Goal: Task Accomplishment & Management: Use online tool/utility

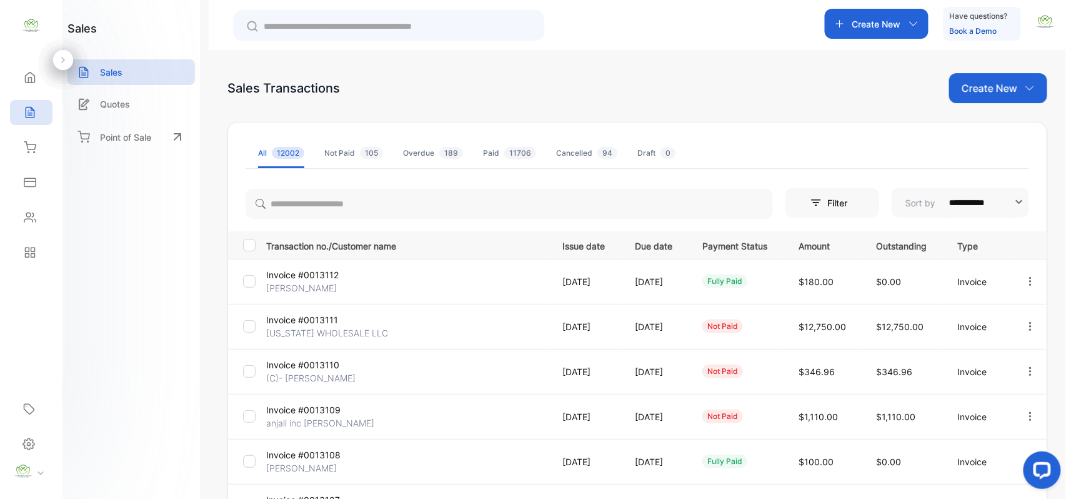
drag, startPoint x: 973, startPoint y: 84, endPoint x: 978, endPoint y: 98, distance: 15.0
click at [975, 84] on p "Create New" at bounding box center [990, 88] width 56 height 15
click at [990, 134] on span "Invoice" at bounding box center [1000, 129] width 29 height 13
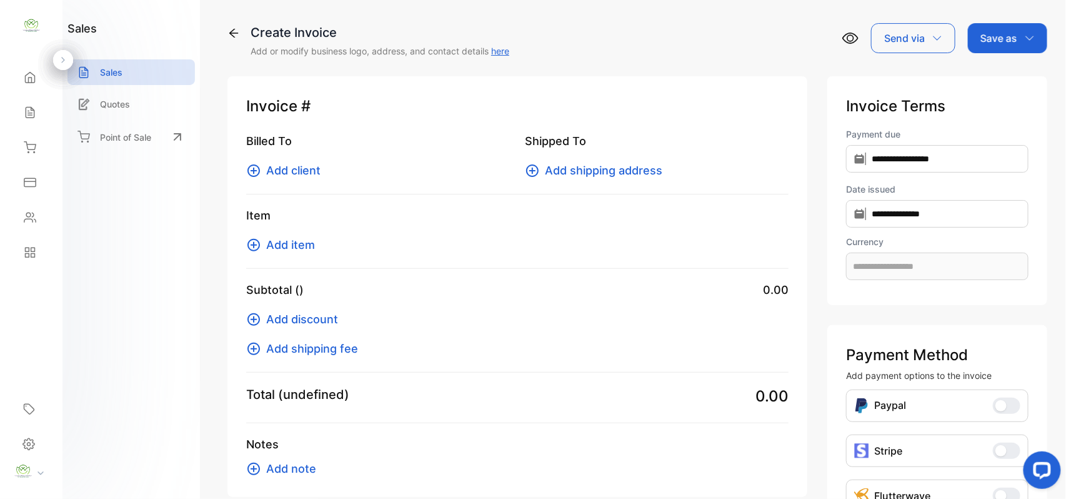
type input "**********"
click at [298, 166] on span "Add client" at bounding box center [293, 170] width 54 height 17
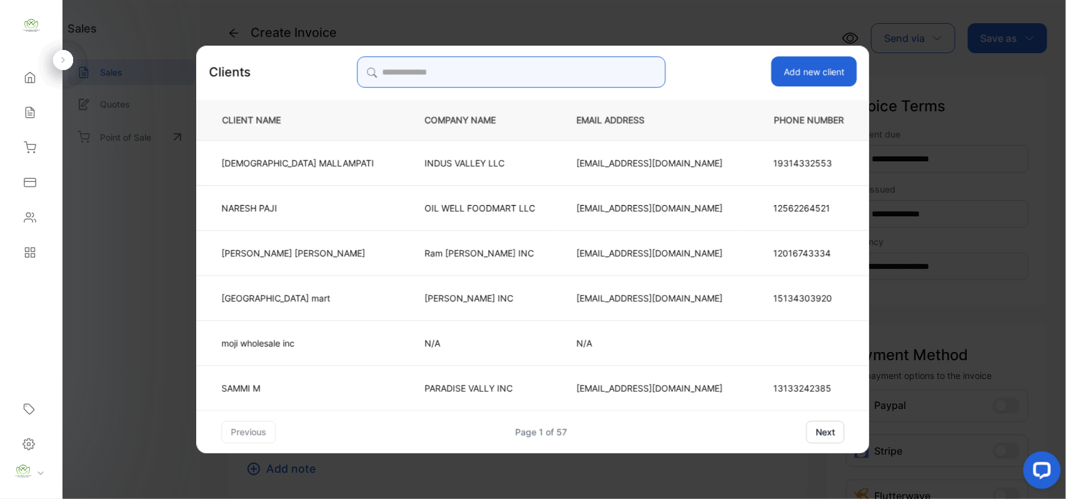
click at [499, 68] on input "search" at bounding box center [511, 71] width 309 height 31
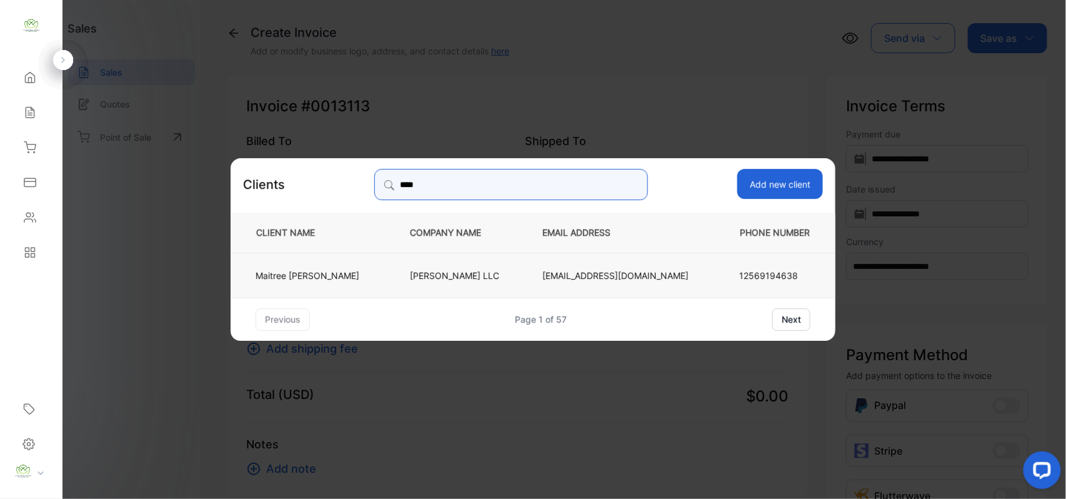
type input "****"
click at [346, 273] on p "[PERSON_NAME]" at bounding box center [308, 274] width 104 height 13
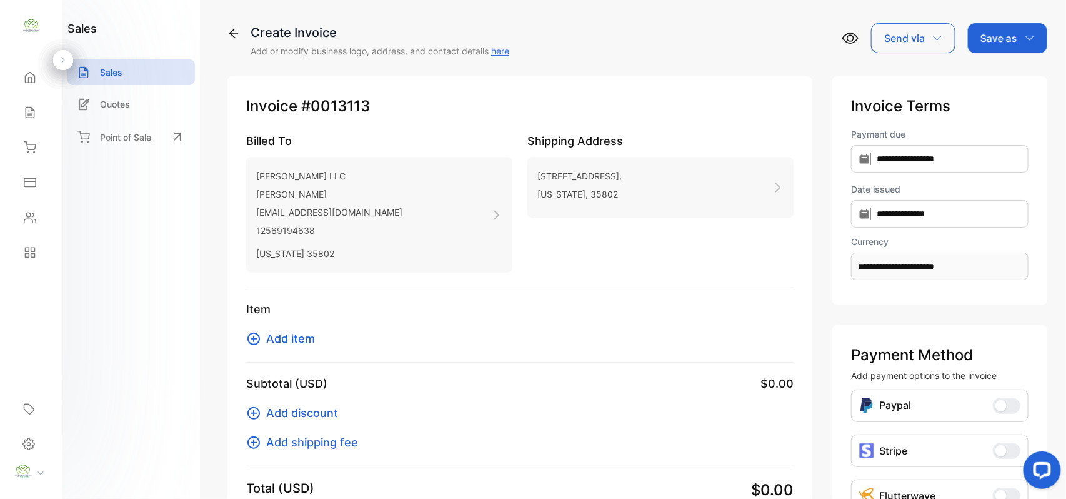
click at [313, 344] on span "Add item" at bounding box center [290, 338] width 49 height 17
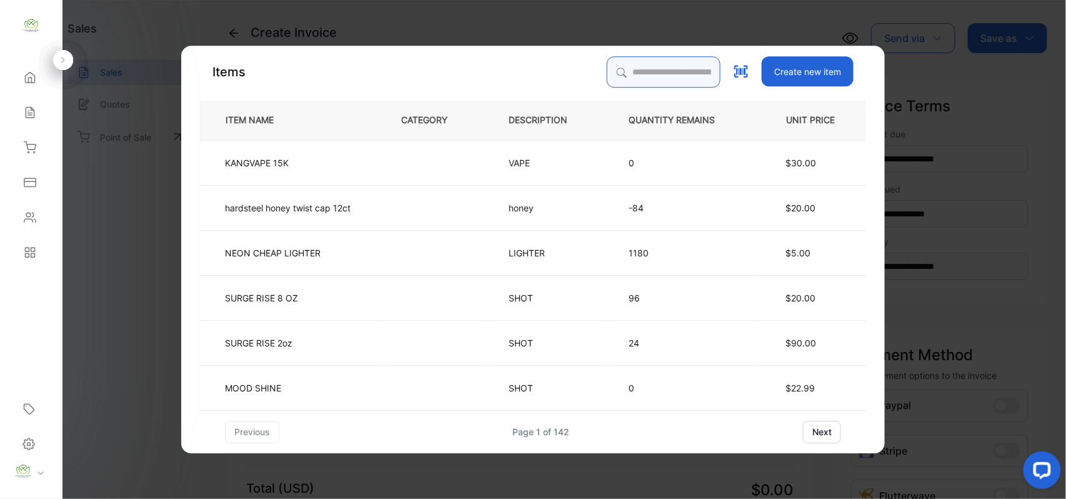
click at [671, 71] on input "search" at bounding box center [664, 71] width 114 height 31
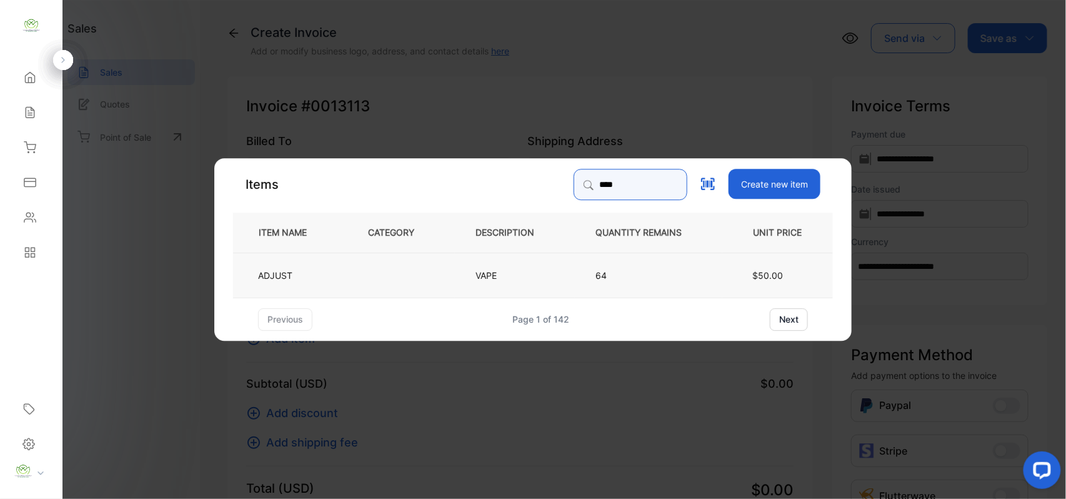
type input "****"
click at [371, 281] on td at bounding box center [402, 274] width 108 height 45
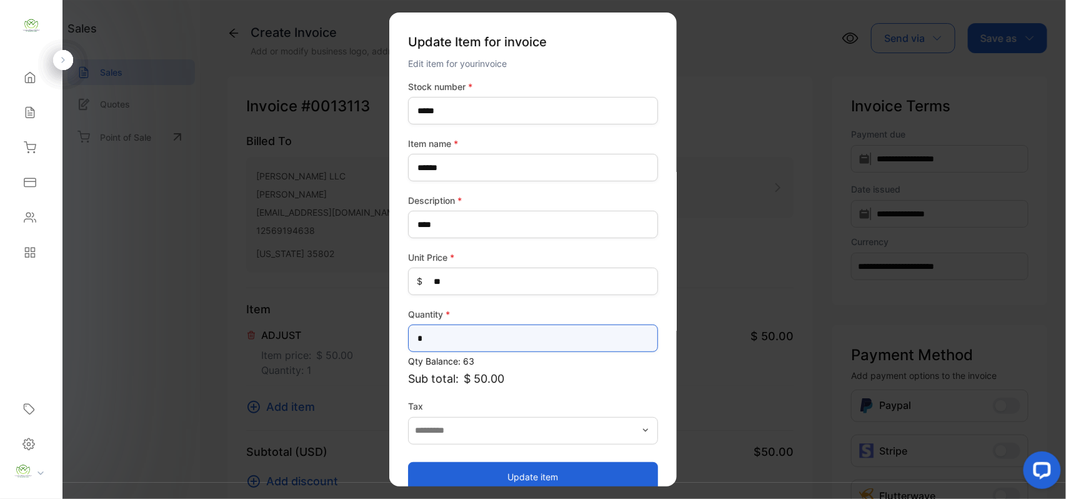
click at [561, 349] on input "*" at bounding box center [533, 338] width 250 height 28
type input "*"
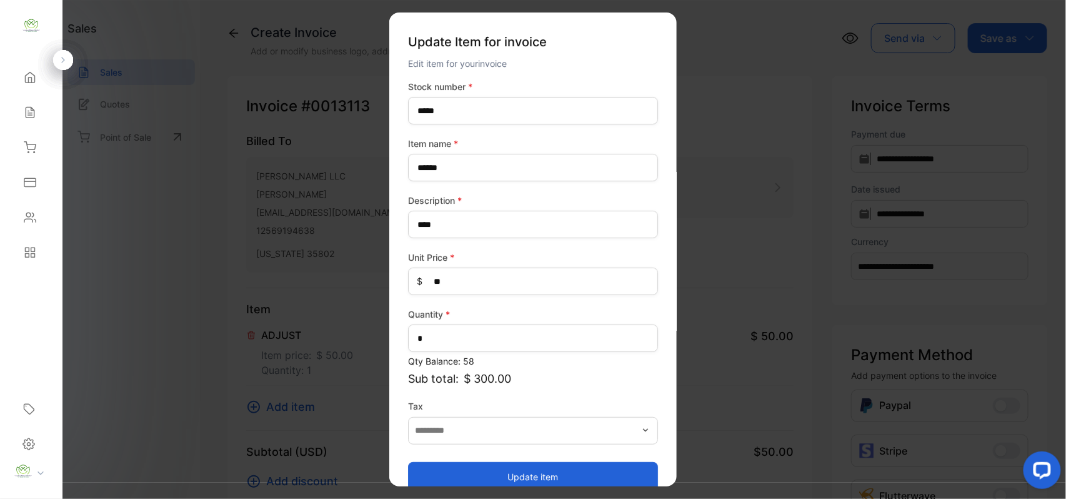
click at [504, 475] on button "Update item" at bounding box center [533, 476] width 250 height 30
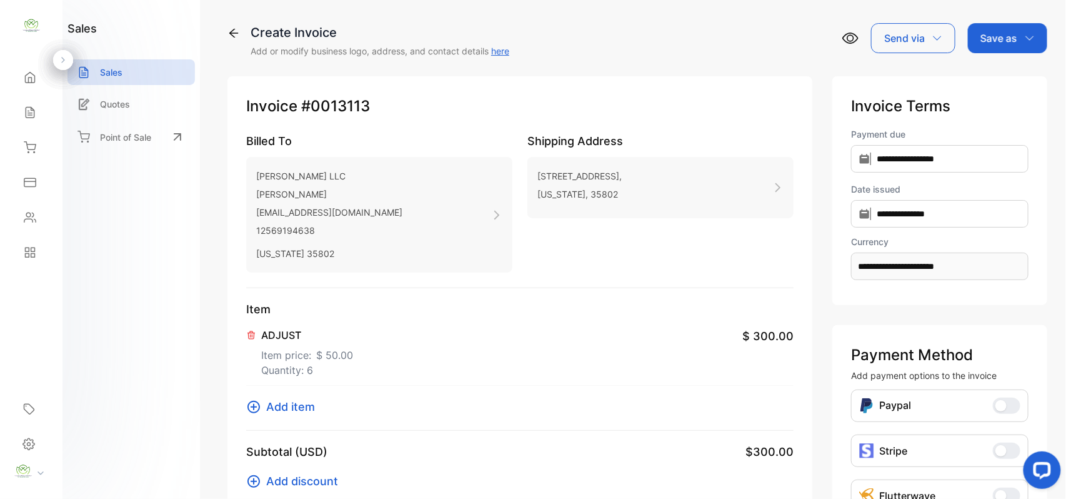
click at [285, 396] on div "Item ADJUST Item price: $ 50.00 Quantity: 6 $ 300.00 Add item" at bounding box center [520, 366] width 548 height 130
click at [285, 400] on span "Add item" at bounding box center [290, 406] width 49 height 17
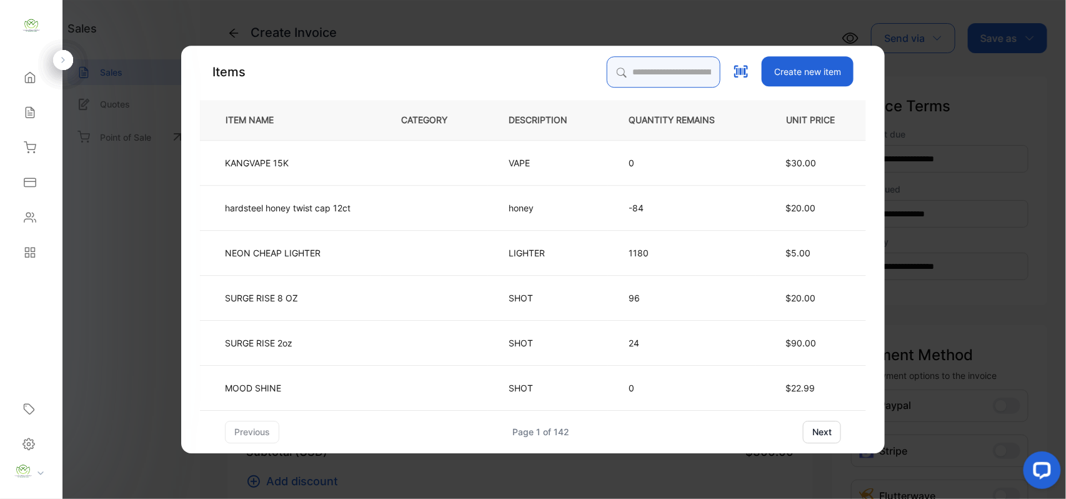
click at [651, 75] on input "search" at bounding box center [664, 71] width 114 height 31
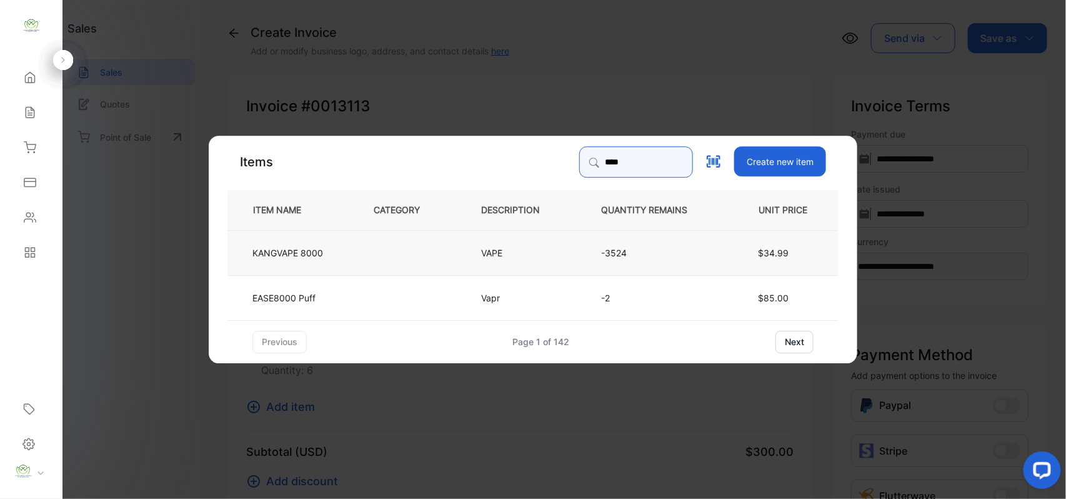
type input "****"
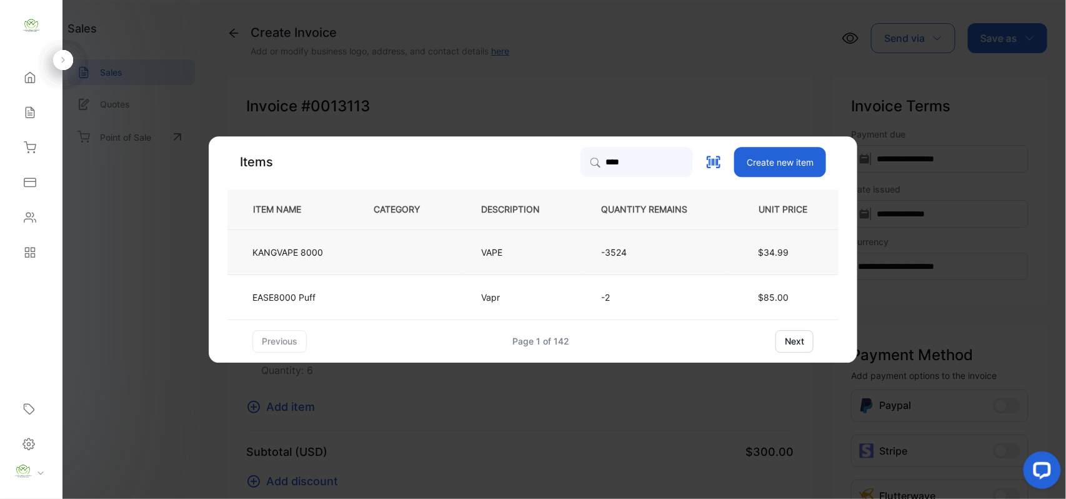
click at [308, 251] on p "KANGVAPE 8000" at bounding box center [288, 252] width 71 height 13
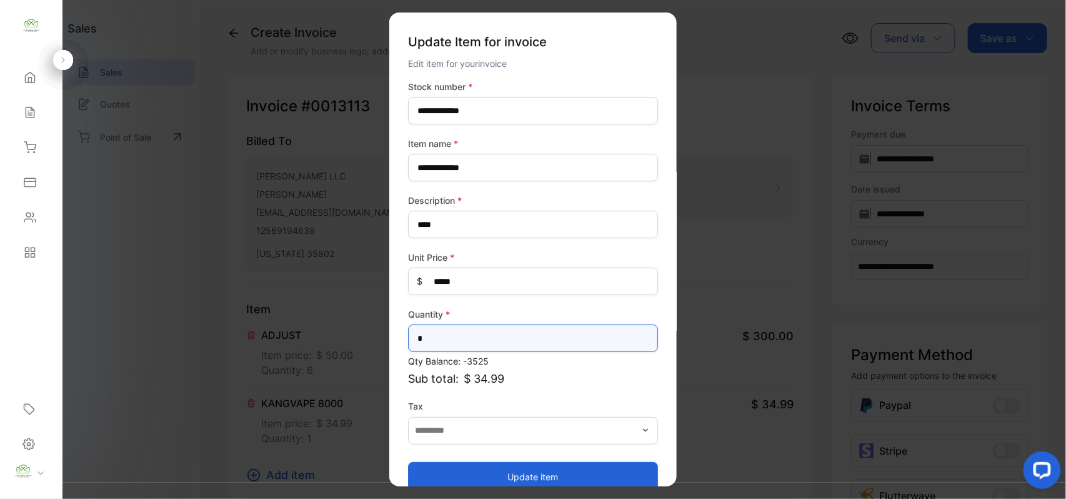
click at [518, 333] on input "*" at bounding box center [533, 338] width 250 height 28
type input "*"
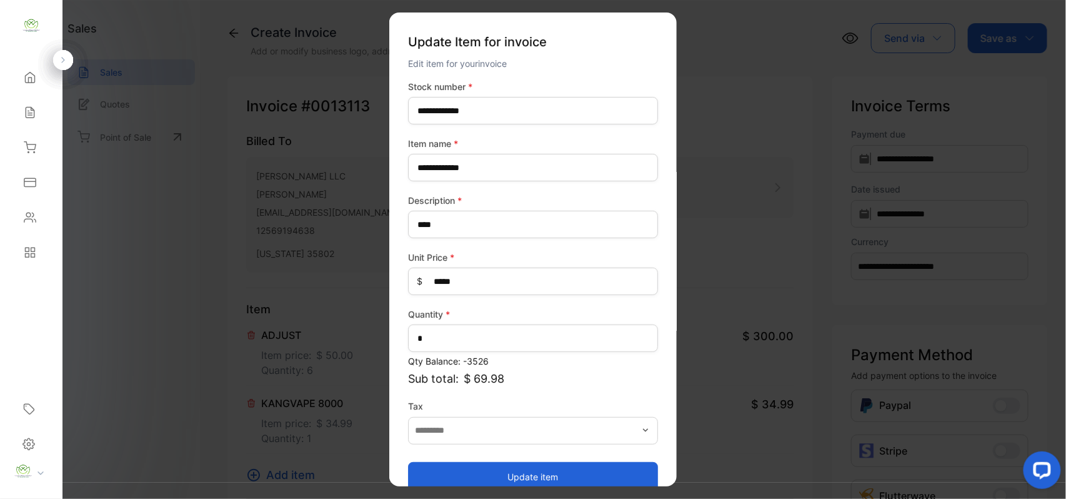
click at [515, 473] on button "Update item" at bounding box center [533, 476] width 250 height 30
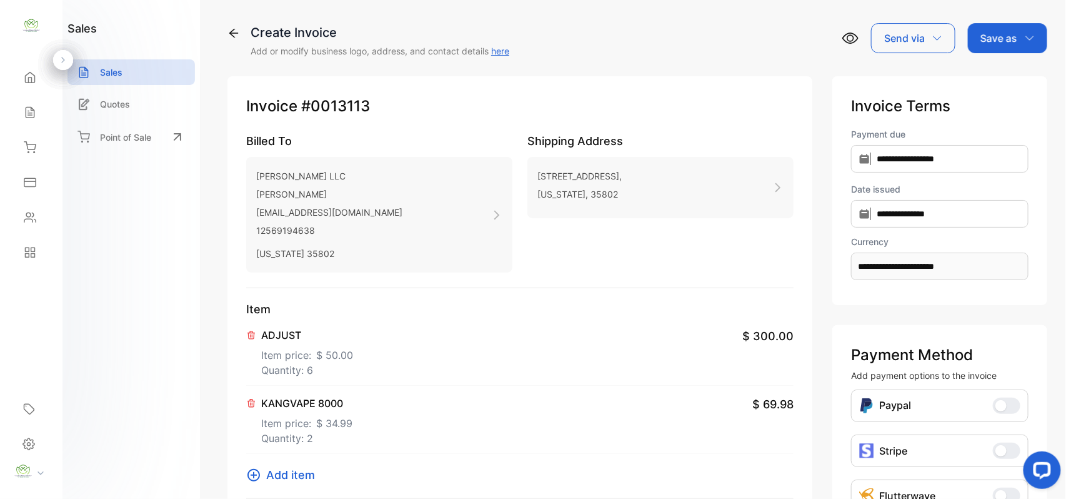
click at [271, 469] on span "Add item" at bounding box center [290, 474] width 49 height 17
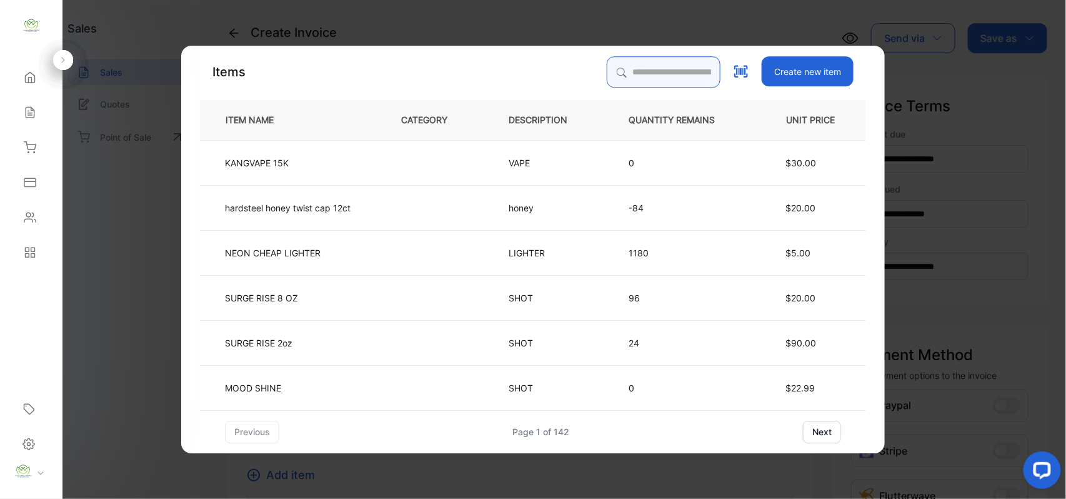
click at [624, 76] on input "search" at bounding box center [664, 71] width 114 height 31
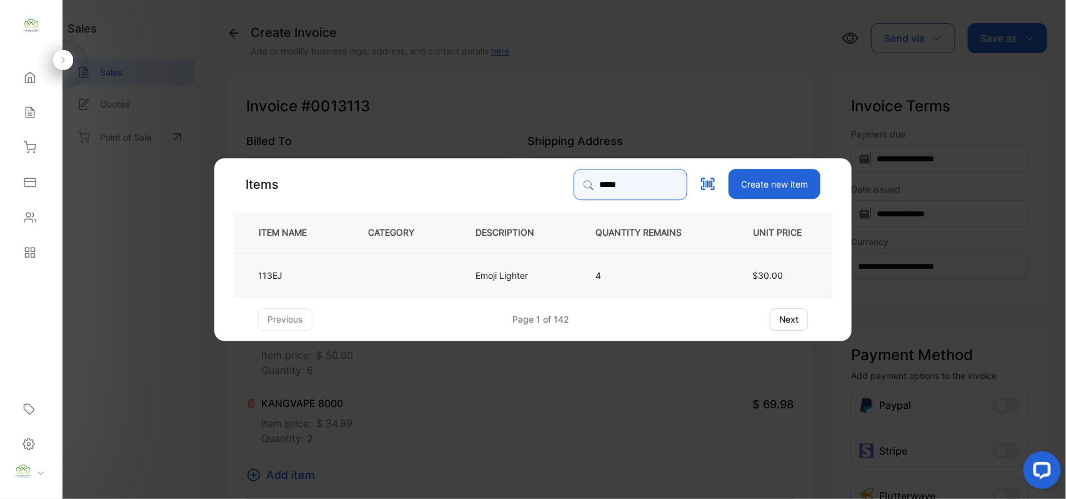
type input "*****"
click at [436, 278] on td at bounding box center [402, 274] width 108 height 45
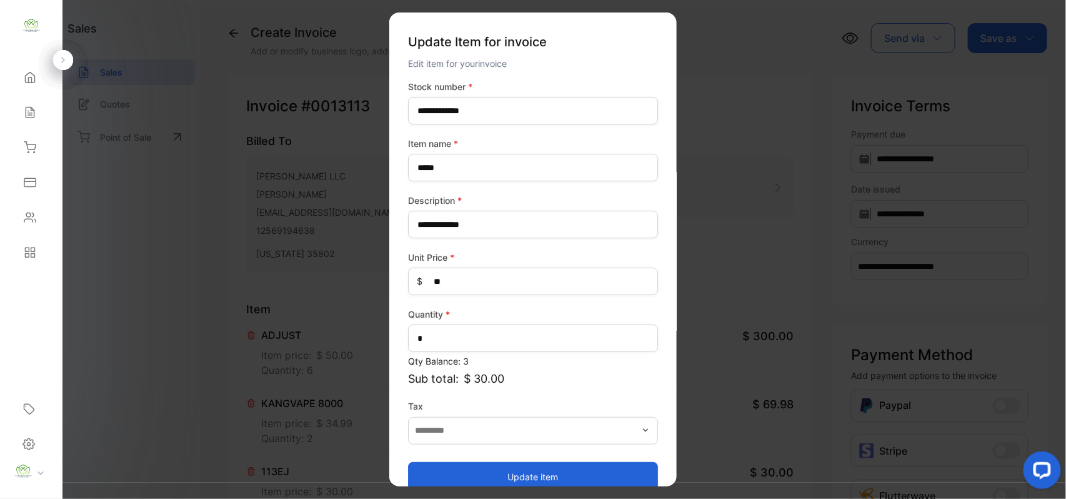
click at [569, 470] on button "Update item" at bounding box center [533, 476] width 250 height 30
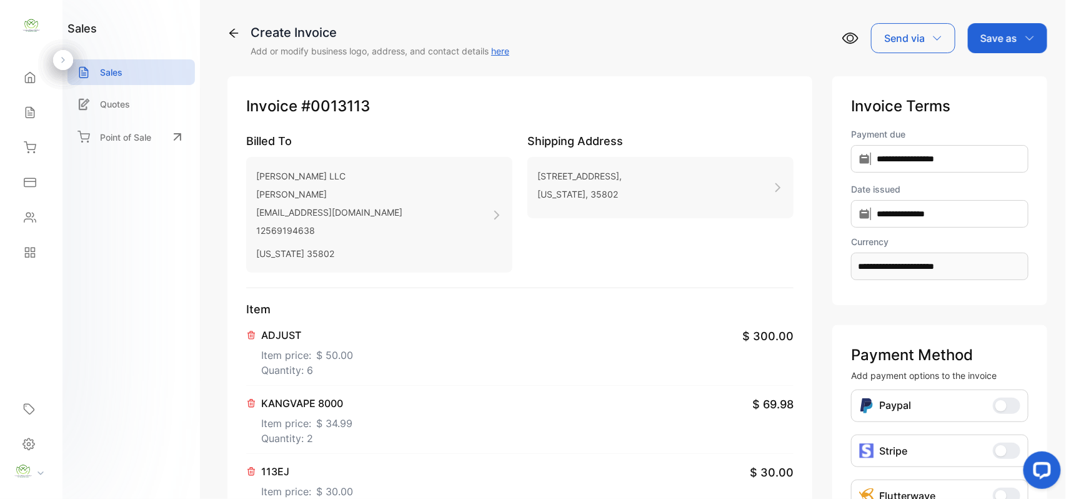
scroll to position [389, 0]
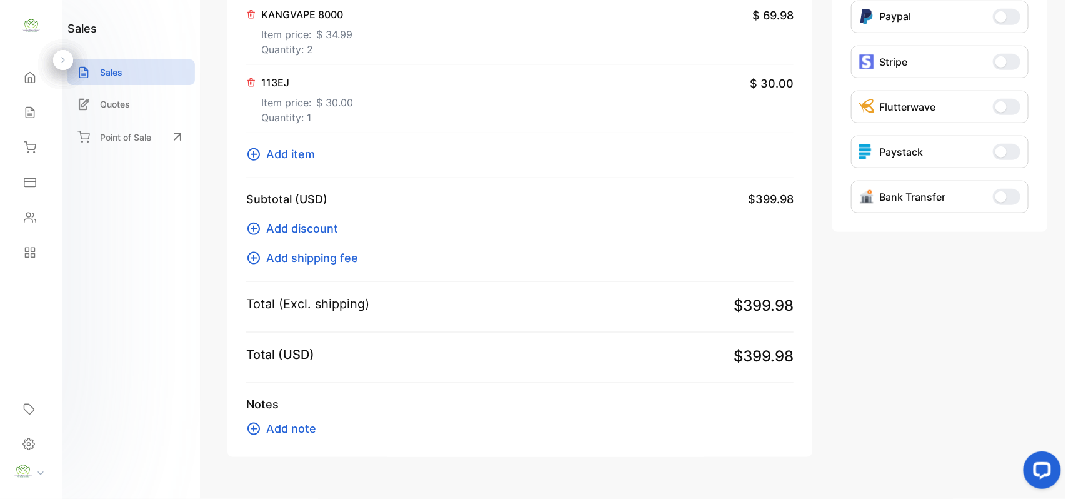
click at [286, 163] on span "Add item" at bounding box center [290, 154] width 49 height 17
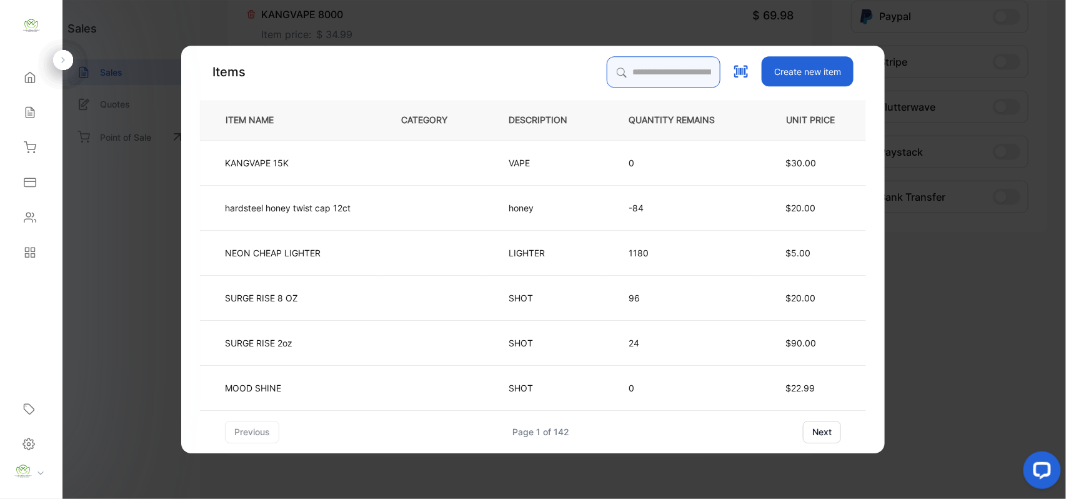
click at [656, 80] on input "search" at bounding box center [664, 71] width 114 height 31
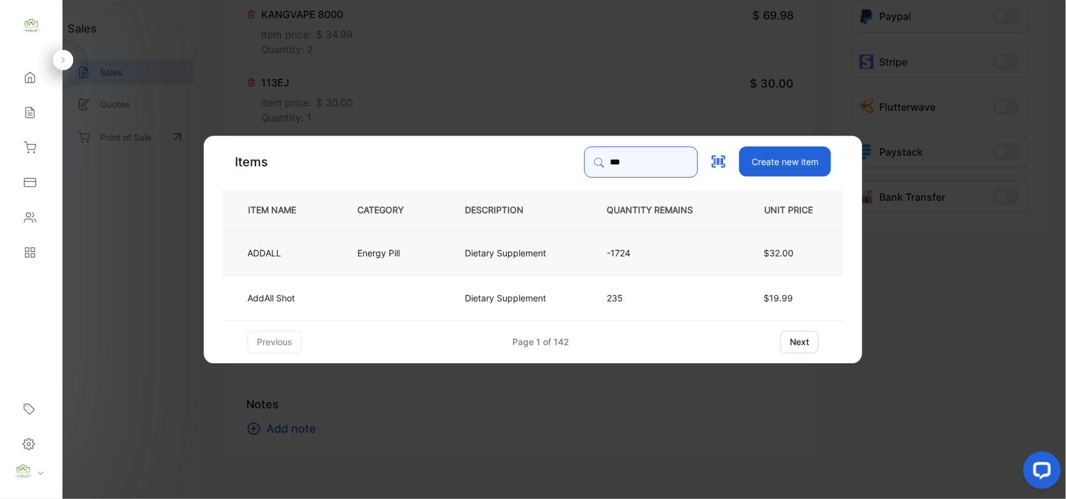
type input "***"
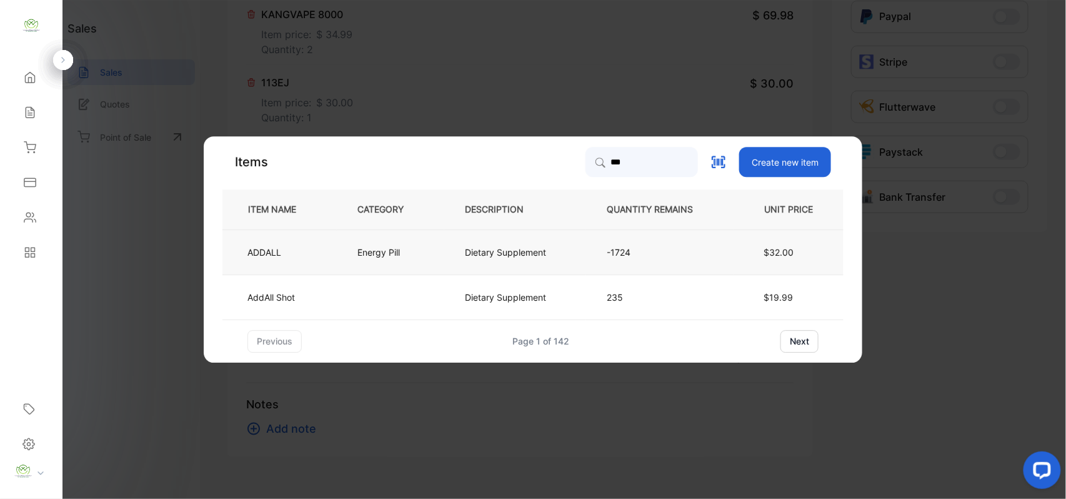
click at [343, 258] on td "Energy Pill" at bounding box center [391, 251] width 108 height 45
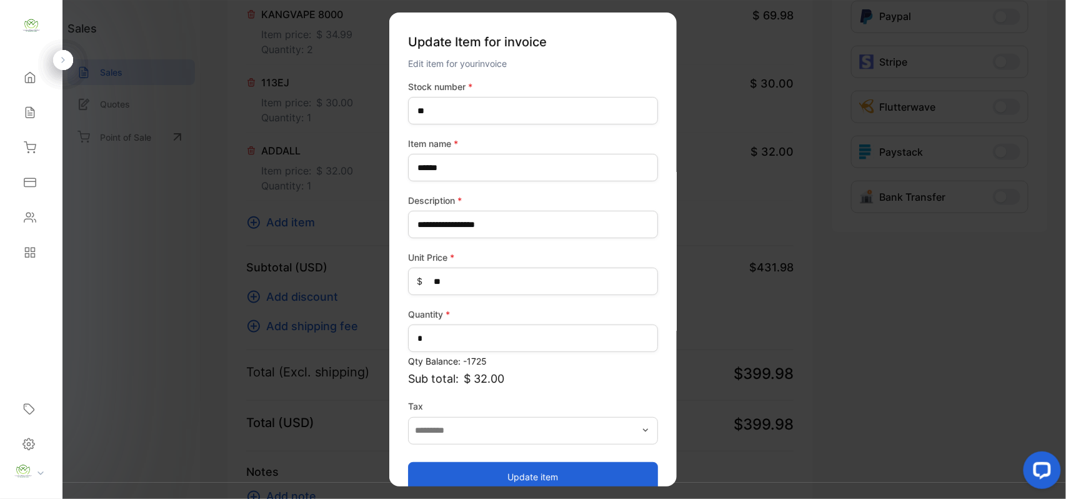
drag, startPoint x: 530, startPoint y: 476, endPoint x: 690, endPoint y: 389, distance: 182.4
click at [531, 476] on button "Update item" at bounding box center [533, 476] width 250 height 30
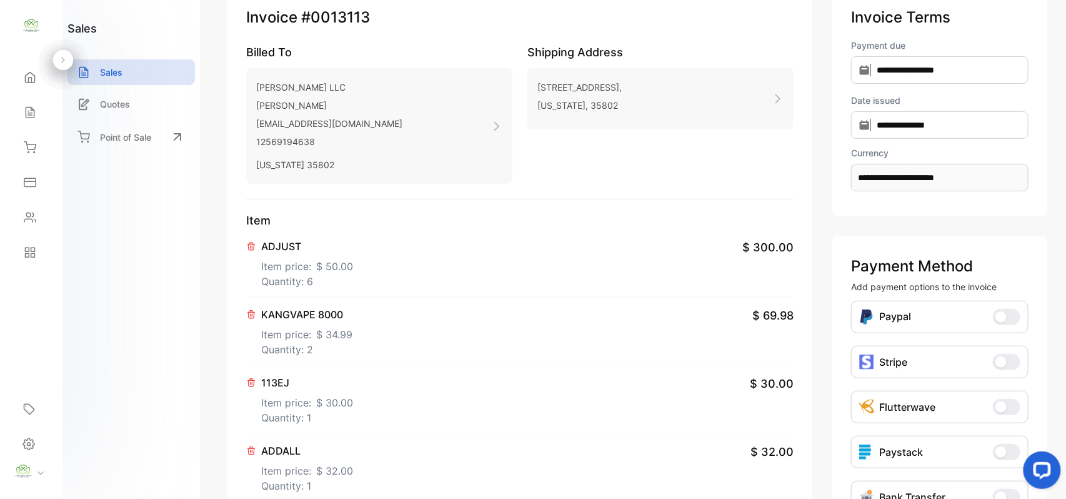
scroll to position [0, 0]
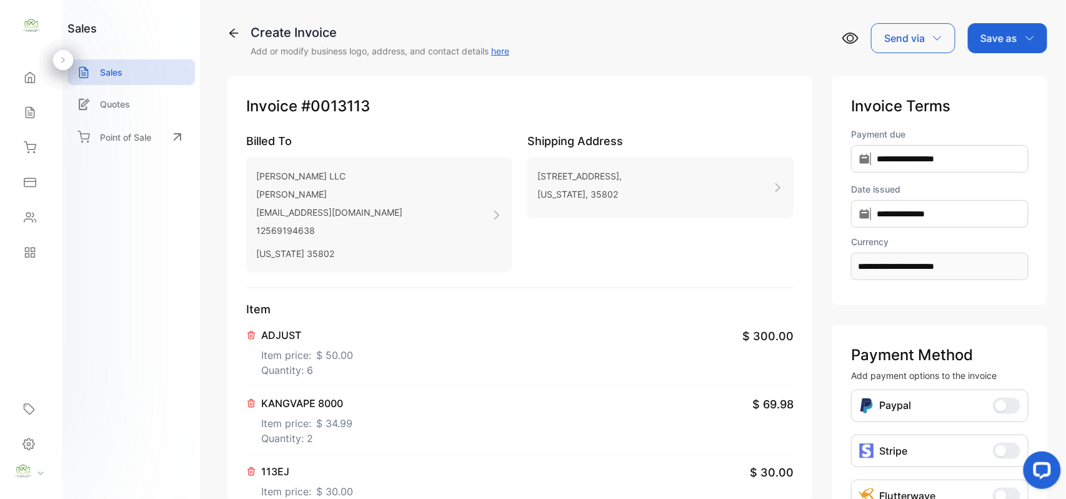
click at [1021, 31] on div "Save as" at bounding box center [1007, 38] width 79 height 30
click at [1018, 80] on div "Invoice" at bounding box center [1005, 79] width 72 height 25
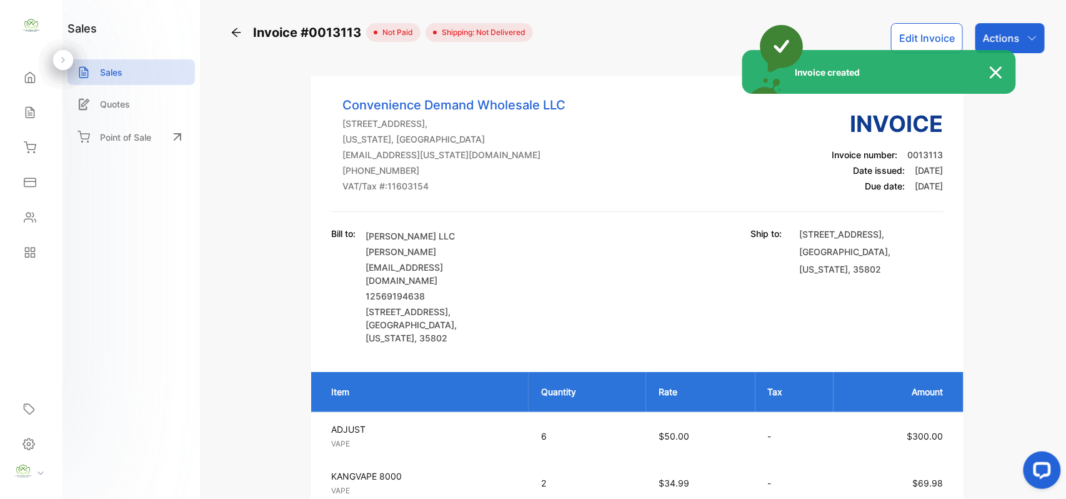
click at [1019, 33] on div "Invoice created" at bounding box center [533, 249] width 1066 height 499
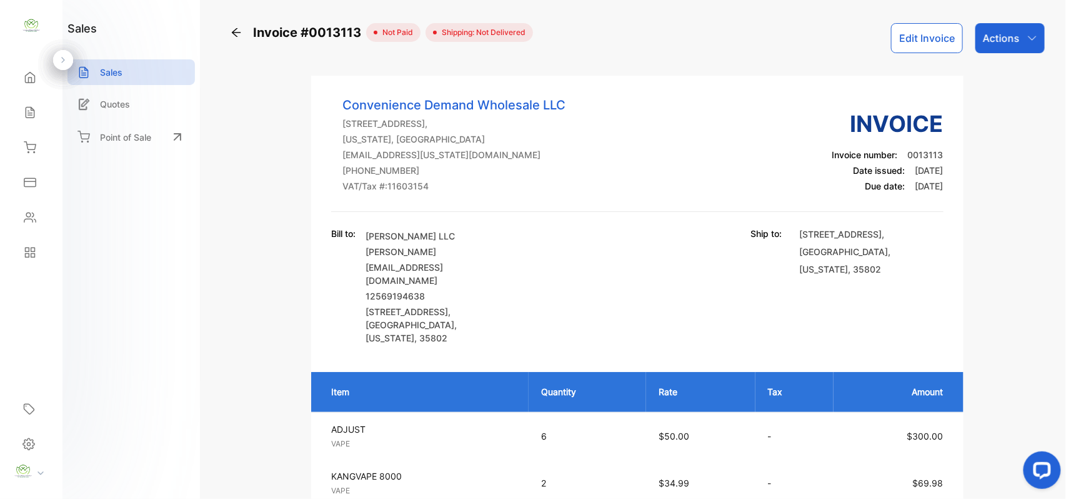
click at [1019, 33] on div "Actions" at bounding box center [1010, 38] width 69 height 30
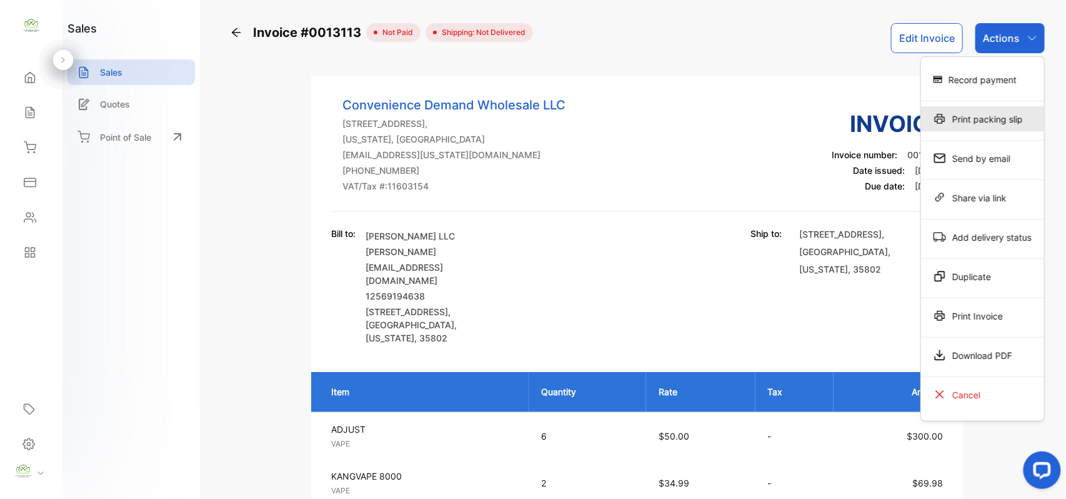
click at [988, 123] on div "Print packing slip" at bounding box center [982, 118] width 123 height 25
